Goal: Task Accomplishment & Management: Use online tool/utility

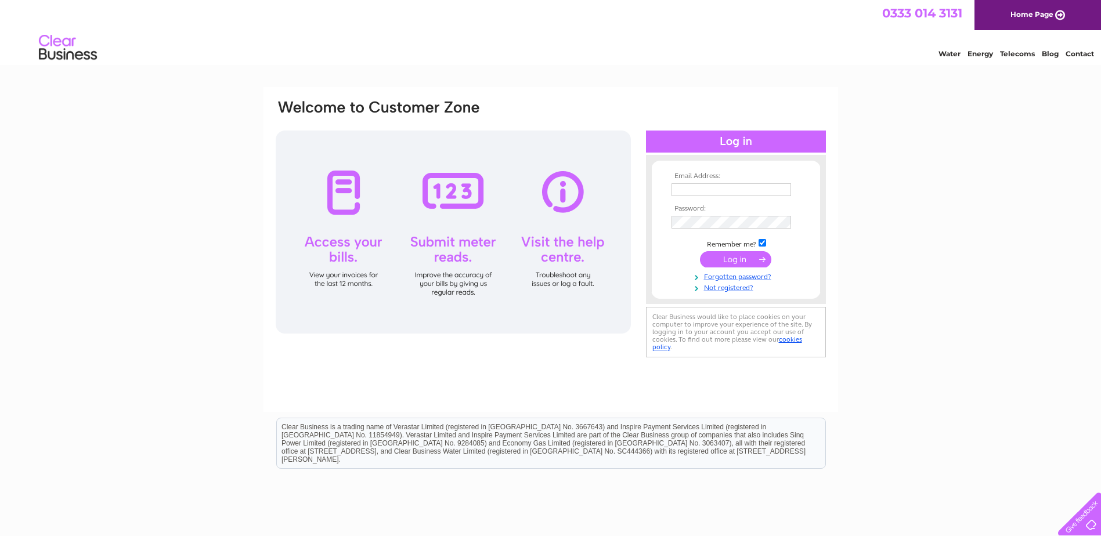
type input "[EMAIL_ADDRESS][DOMAIN_NAME]"
click at [724, 255] on input "submit" at bounding box center [735, 259] width 71 height 16
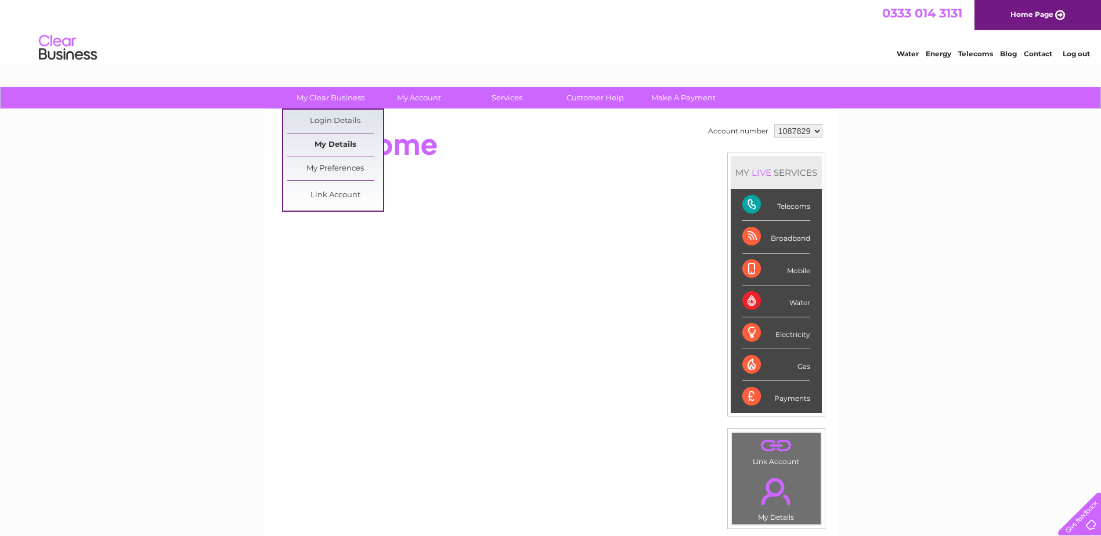
click at [330, 146] on link "My Details" at bounding box center [335, 144] width 96 height 23
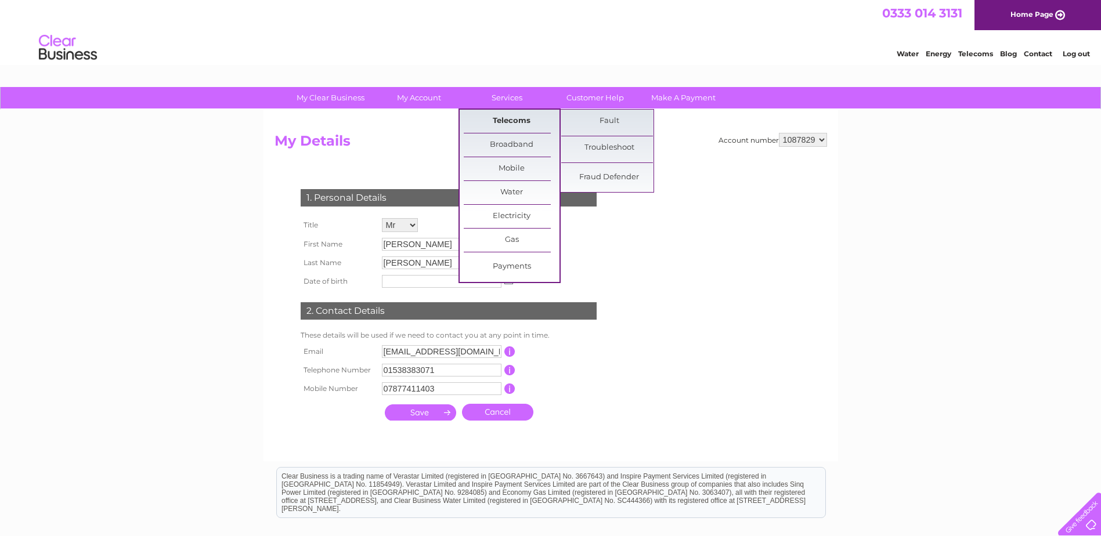
click at [506, 120] on link "Telecoms" at bounding box center [512, 121] width 96 height 23
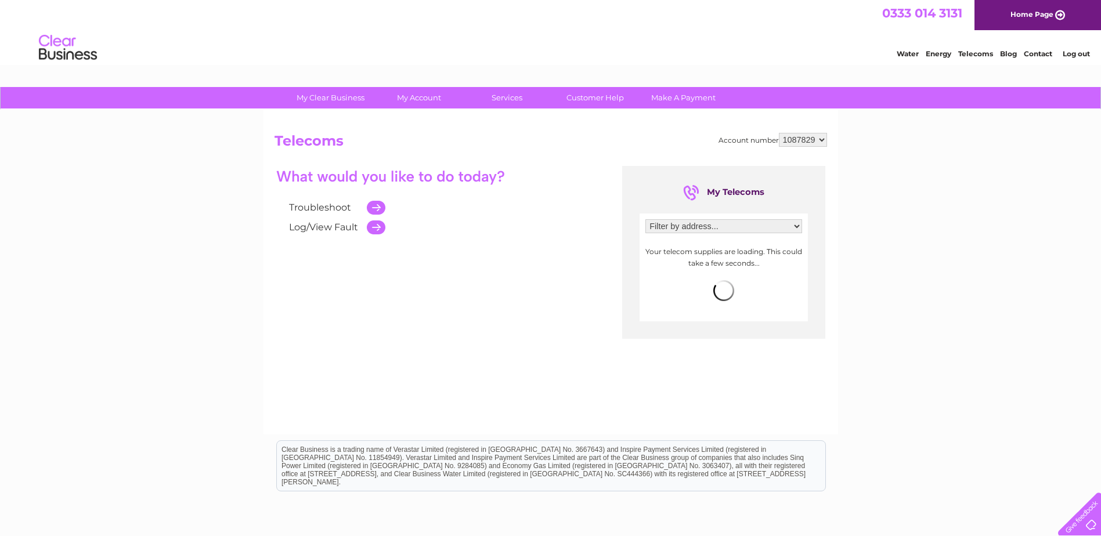
click at [688, 219] on select "Filter by address... Unit 11, Brooklands Way, Basford Lane Industrial Estate, L…" at bounding box center [723, 226] width 157 height 14
select select "2186659"
click at [645, 219] on select "Filter by address... Unit 11, Brooklands Way, Basford Lane Industrial Estate, L…" at bounding box center [723, 226] width 157 height 14
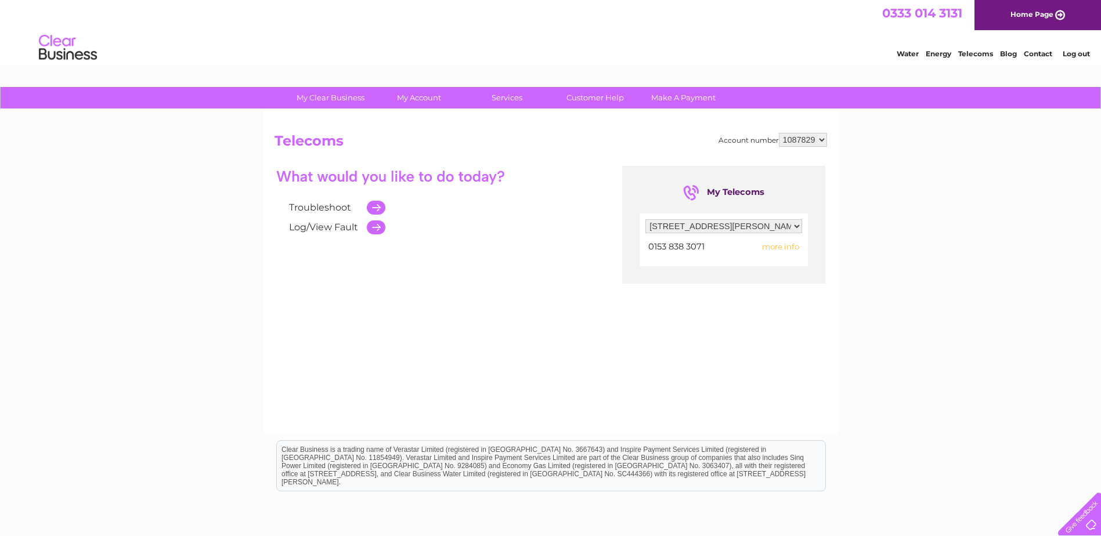
click at [373, 211] on td at bounding box center [373, 208] width 24 height 20
click at [320, 210] on link "Troubleshoot" at bounding box center [320, 207] width 62 height 11
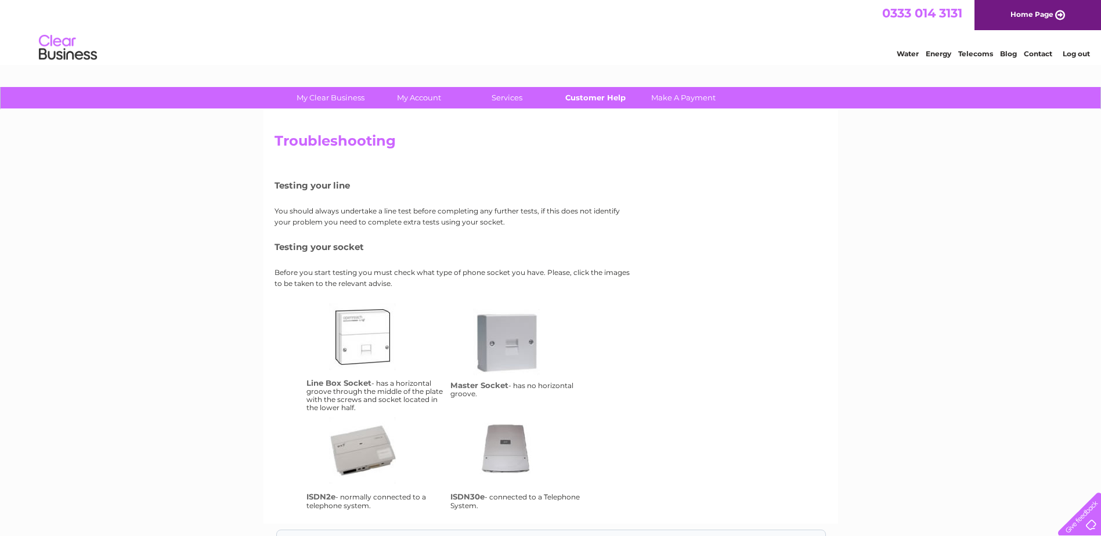
click at [597, 102] on link "Customer Help" at bounding box center [595, 97] width 96 height 21
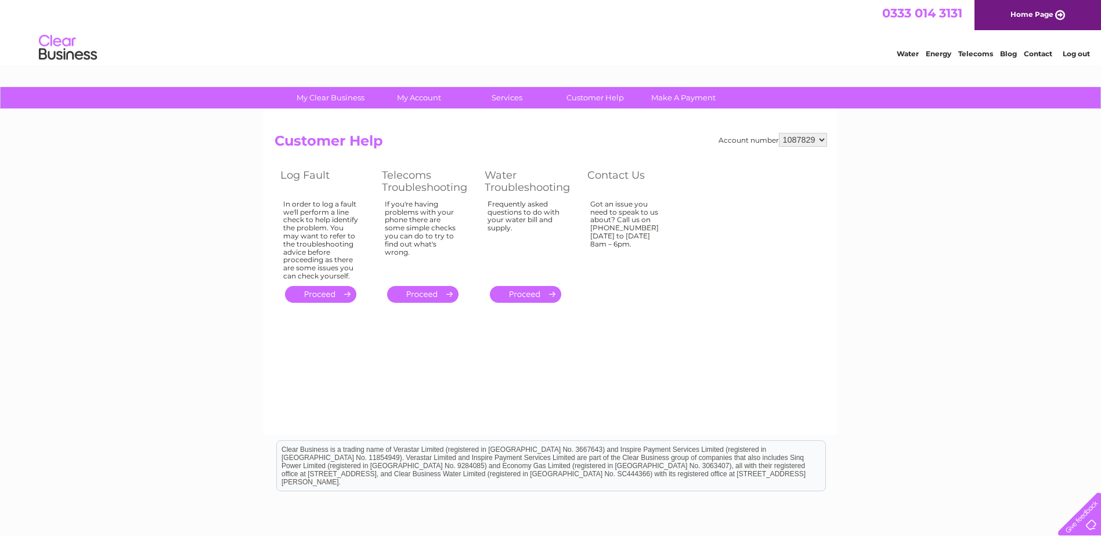
click at [423, 288] on link "." at bounding box center [422, 294] width 71 height 17
